Goal: Task Accomplishment & Management: Manage account settings

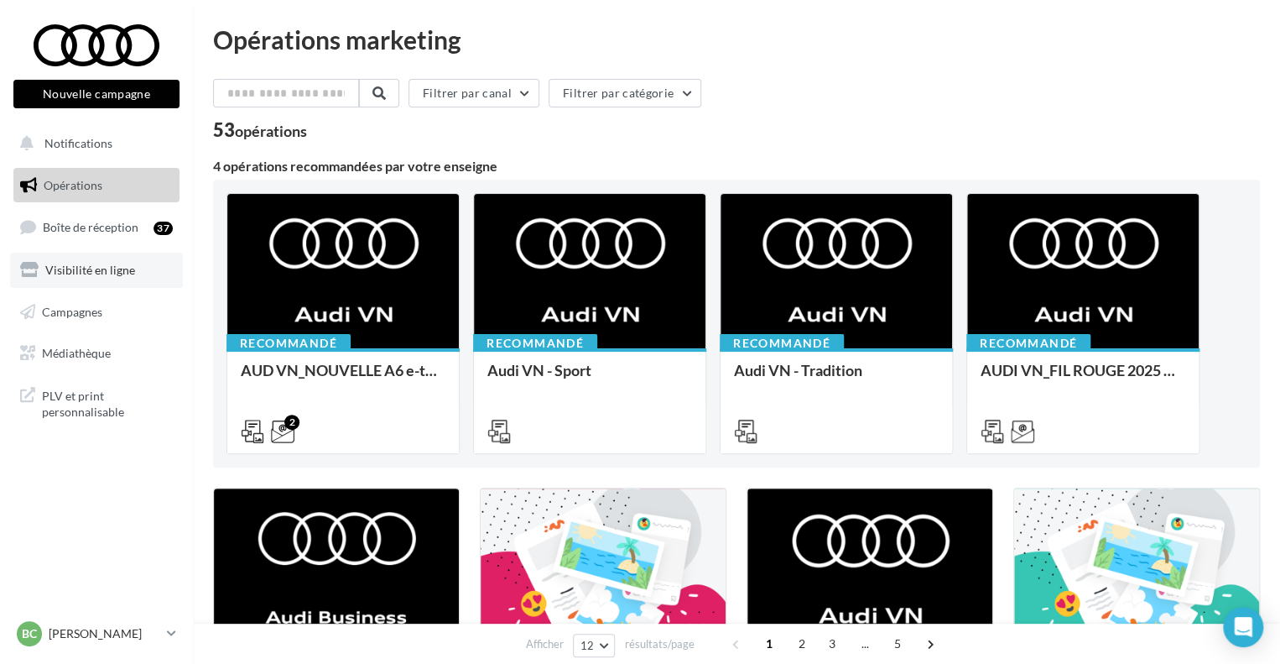
click at [118, 263] on span "Visibilité en ligne" at bounding box center [90, 270] width 90 height 14
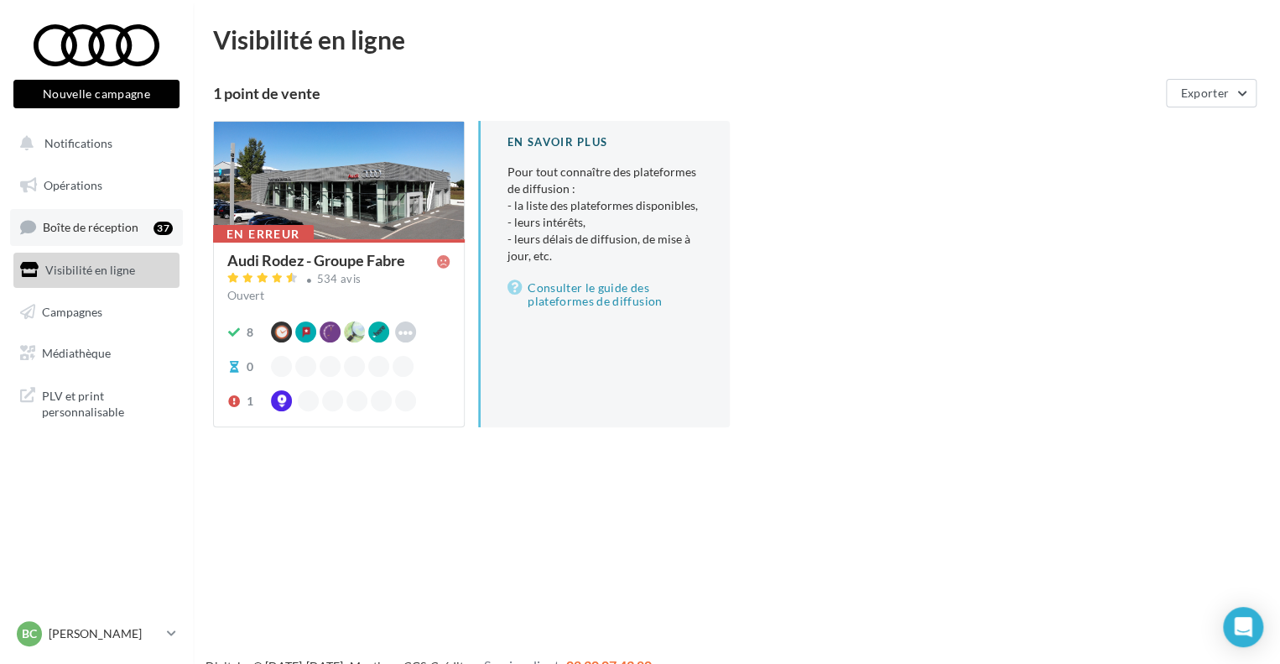
click at [48, 216] on link "Boîte de réception 37" at bounding box center [96, 227] width 173 height 36
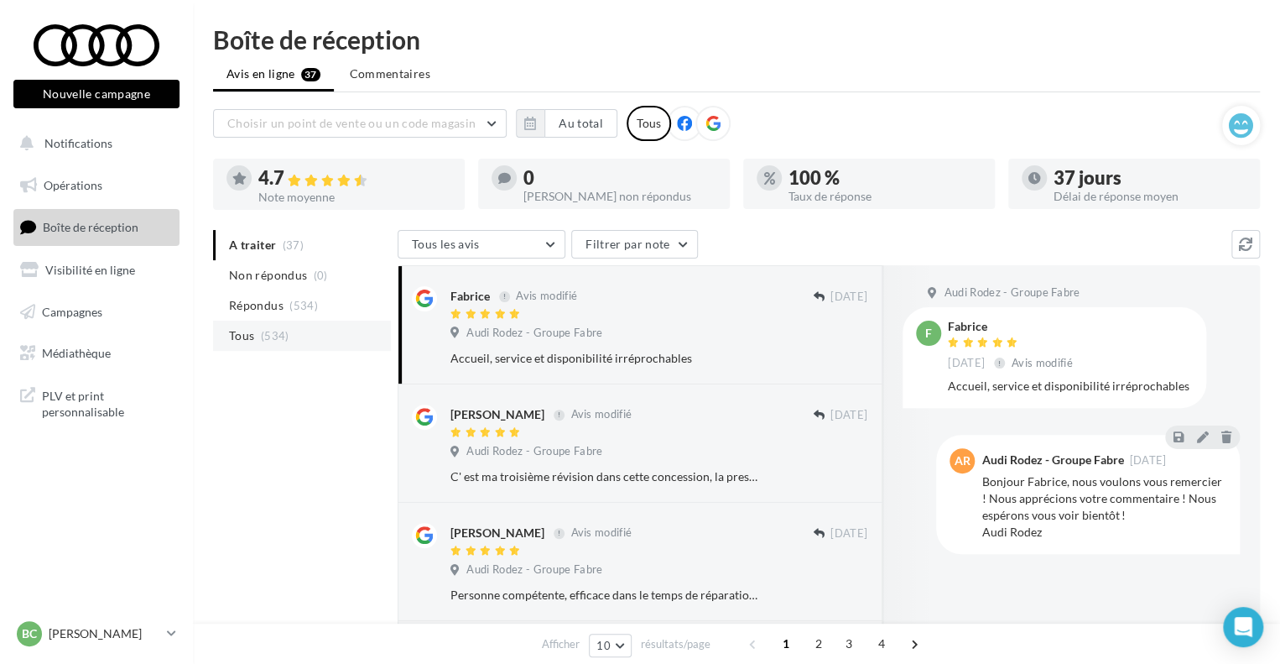
click at [331, 333] on li "Tous (534)" at bounding box center [302, 335] width 178 height 30
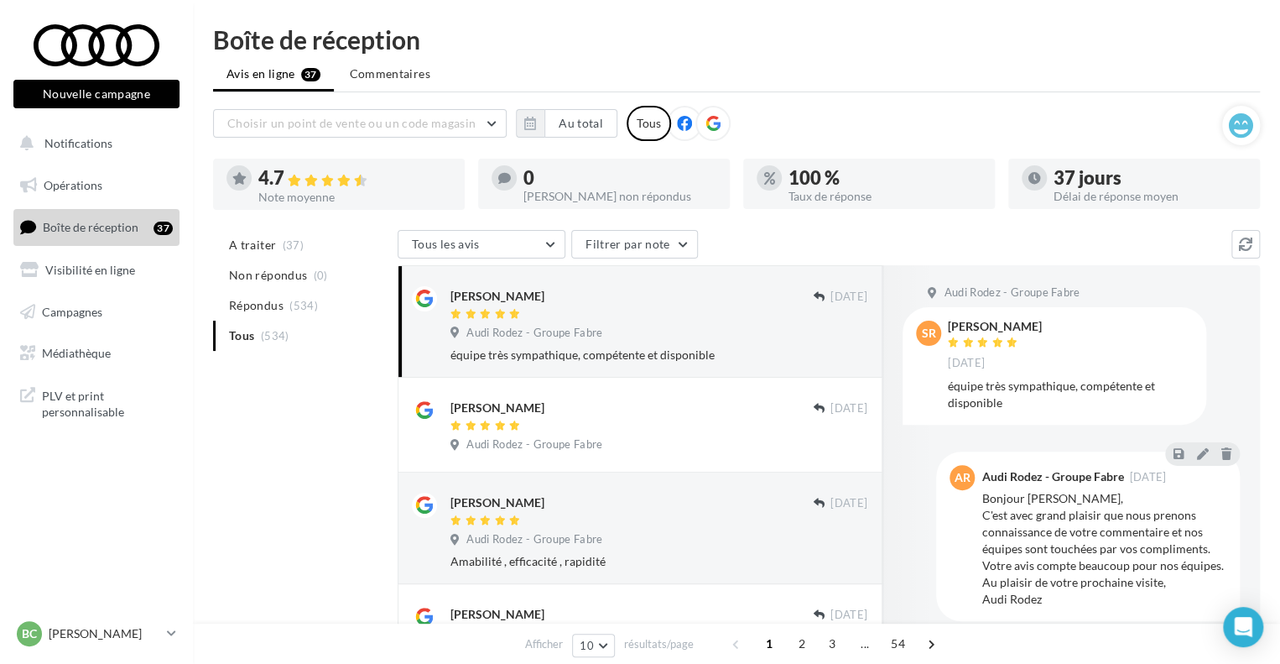
click at [272, 329] on ul "A traiter (37) Non répondus (0) Répondus (534) Tous (534)" at bounding box center [302, 290] width 178 height 121
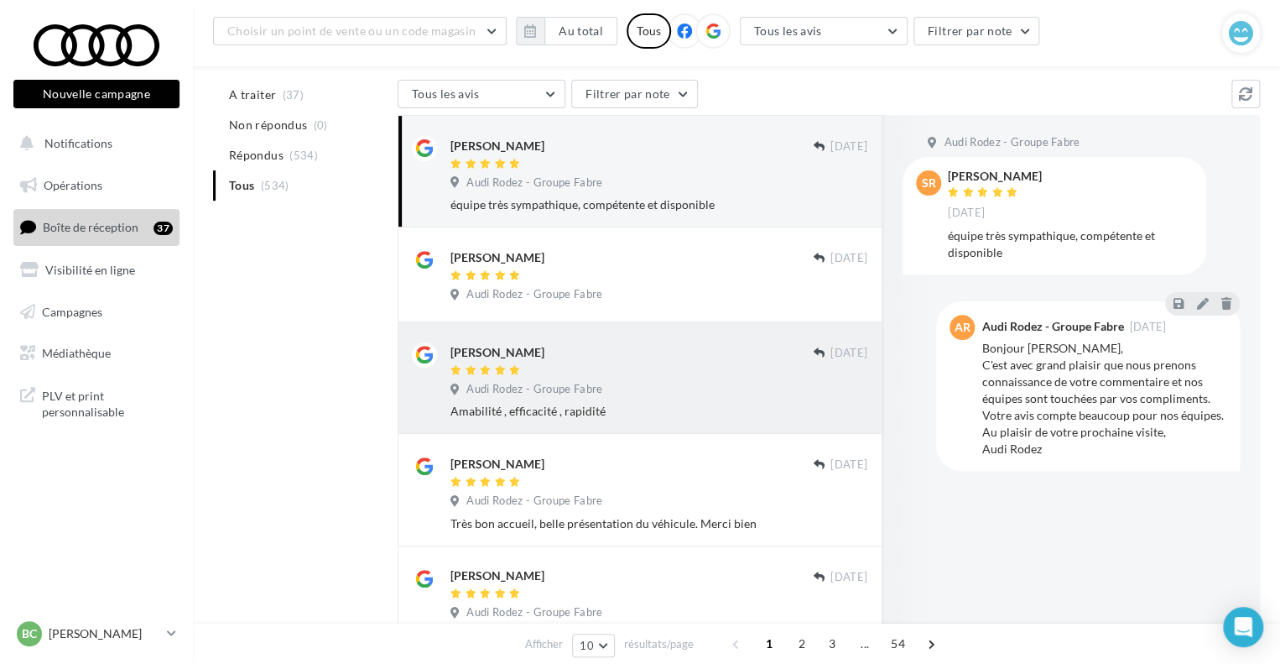
scroll to position [168, 0]
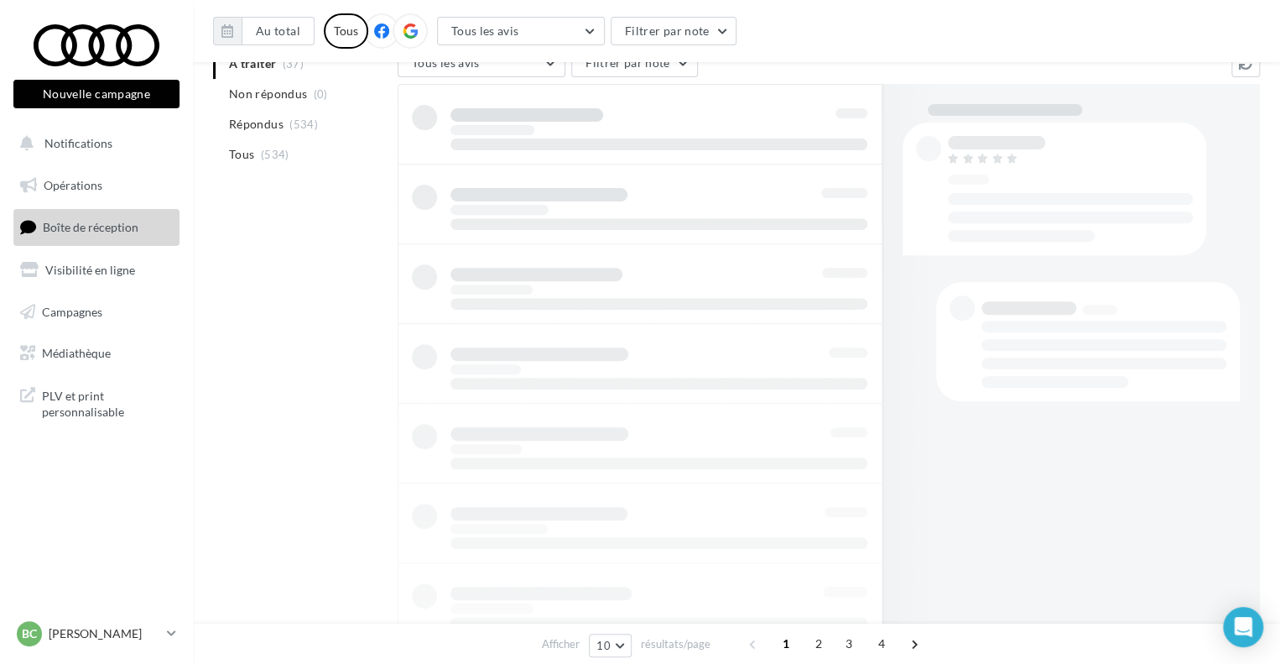
scroll to position [195, 0]
